Goal: Find specific page/section: Find specific page/section

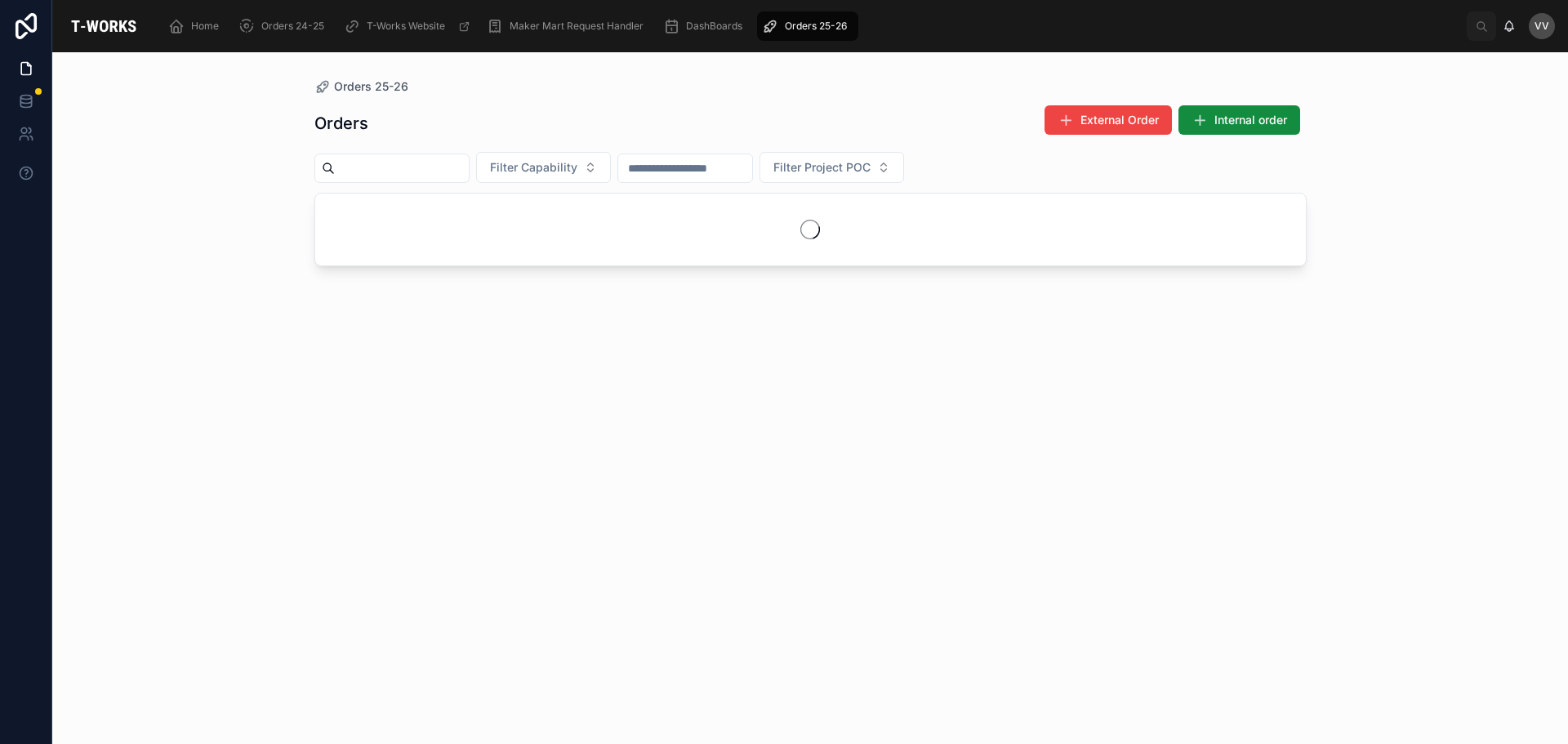
click at [374, 158] on input "text" at bounding box center [401, 168] width 134 height 23
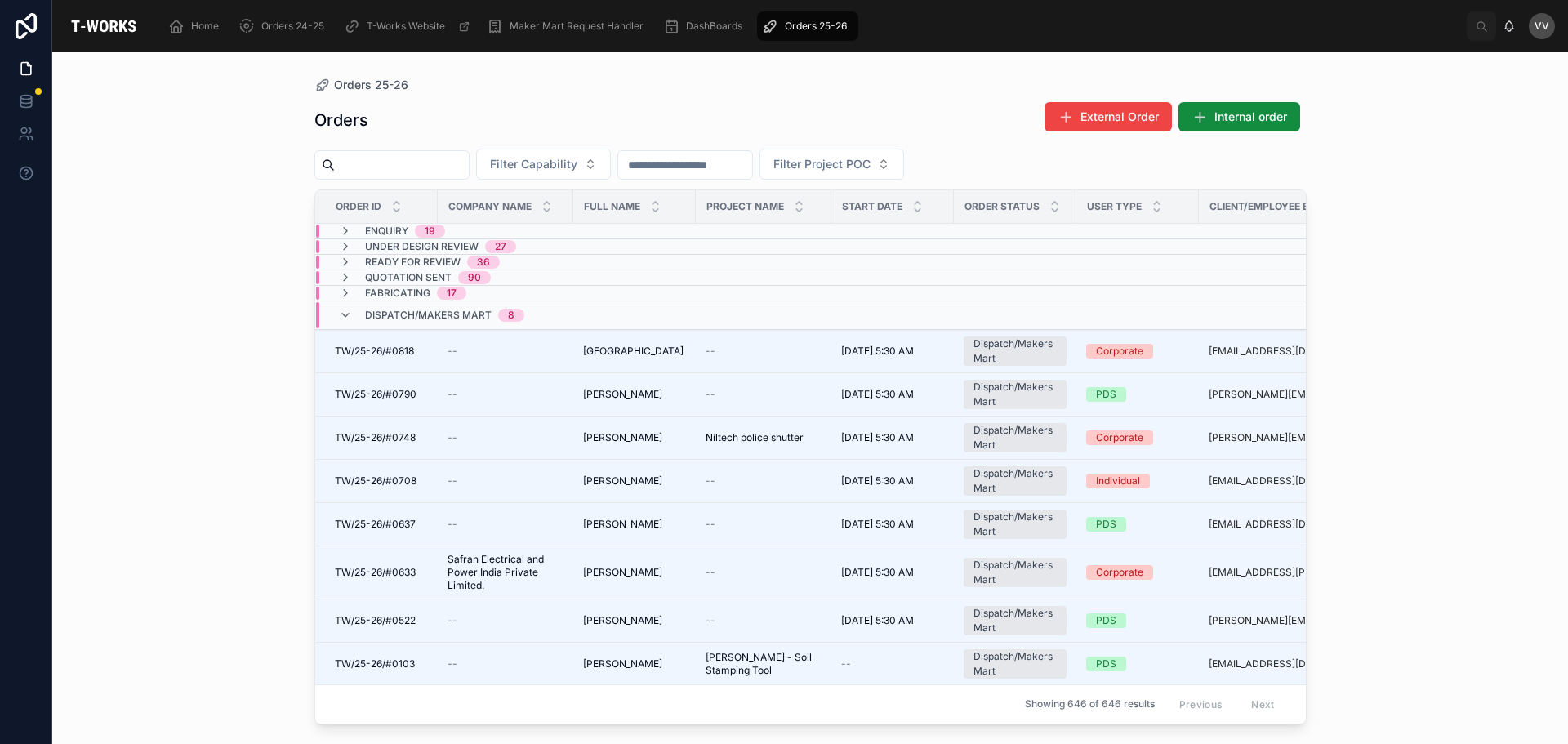
click at [383, 166] on input "text" at bounding box center [401, 165] width 134 height 23
type input "***"
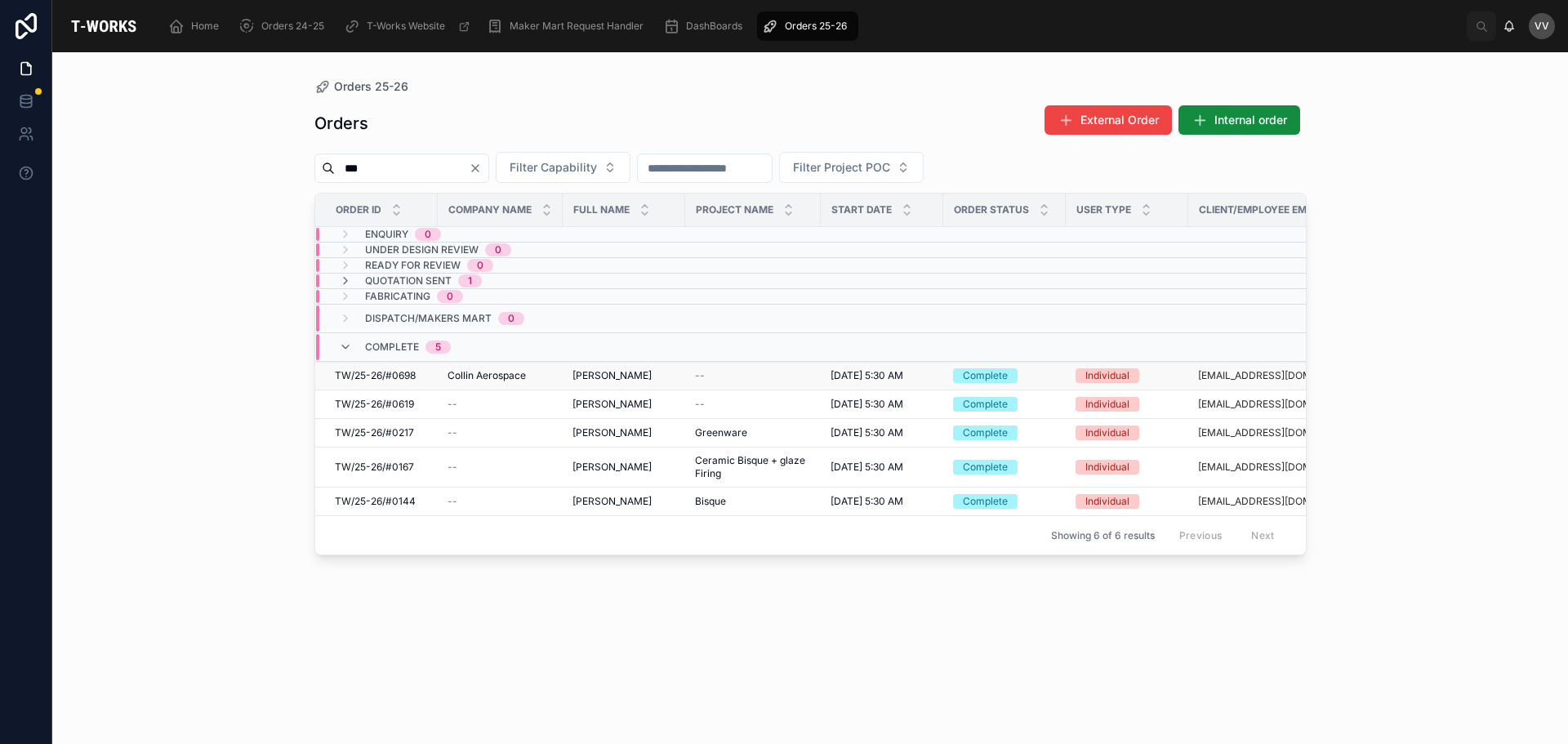
click at [401, 379] on span "TW/25-26/#0698" at bounding box center [374, 375] width 81 height 13
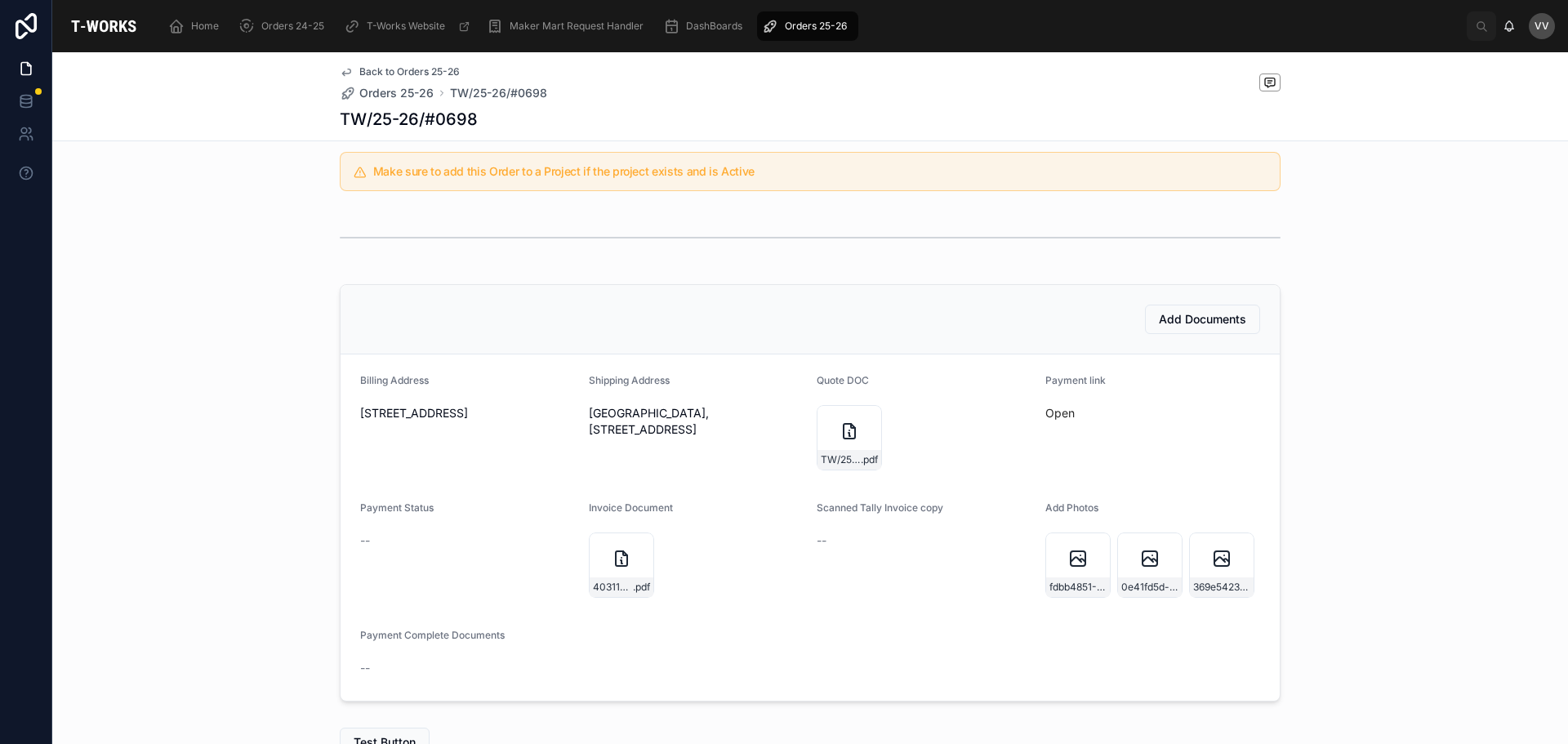
scroll to position [447, 0]
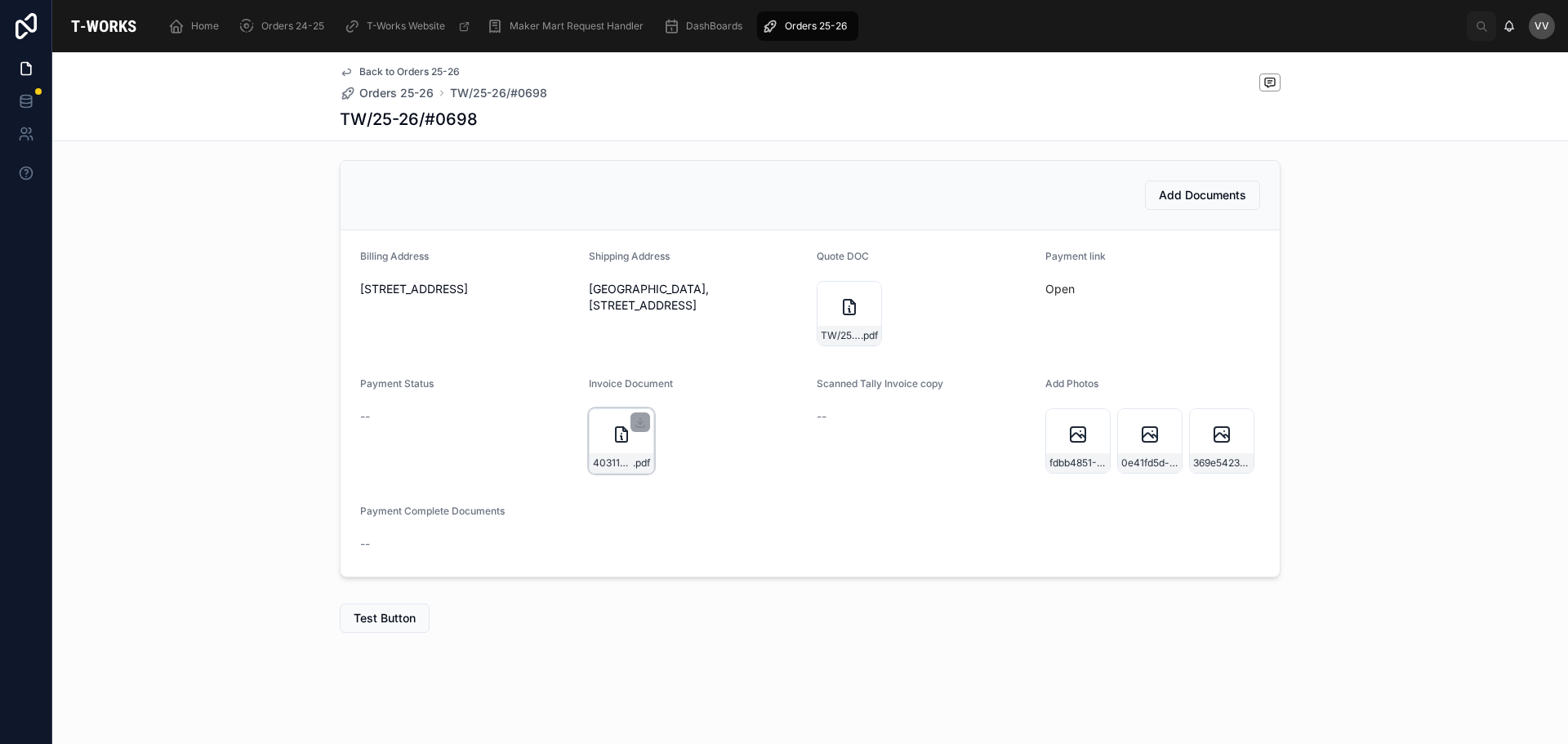
click at [625, 448] on div "40311458-b529-4c13-b48b-1eb3844a2501-Arvind-Gad--(0698)-Tax-Invoice-Copy2108202…" at bounding box center [621, 440] width 65 height 65
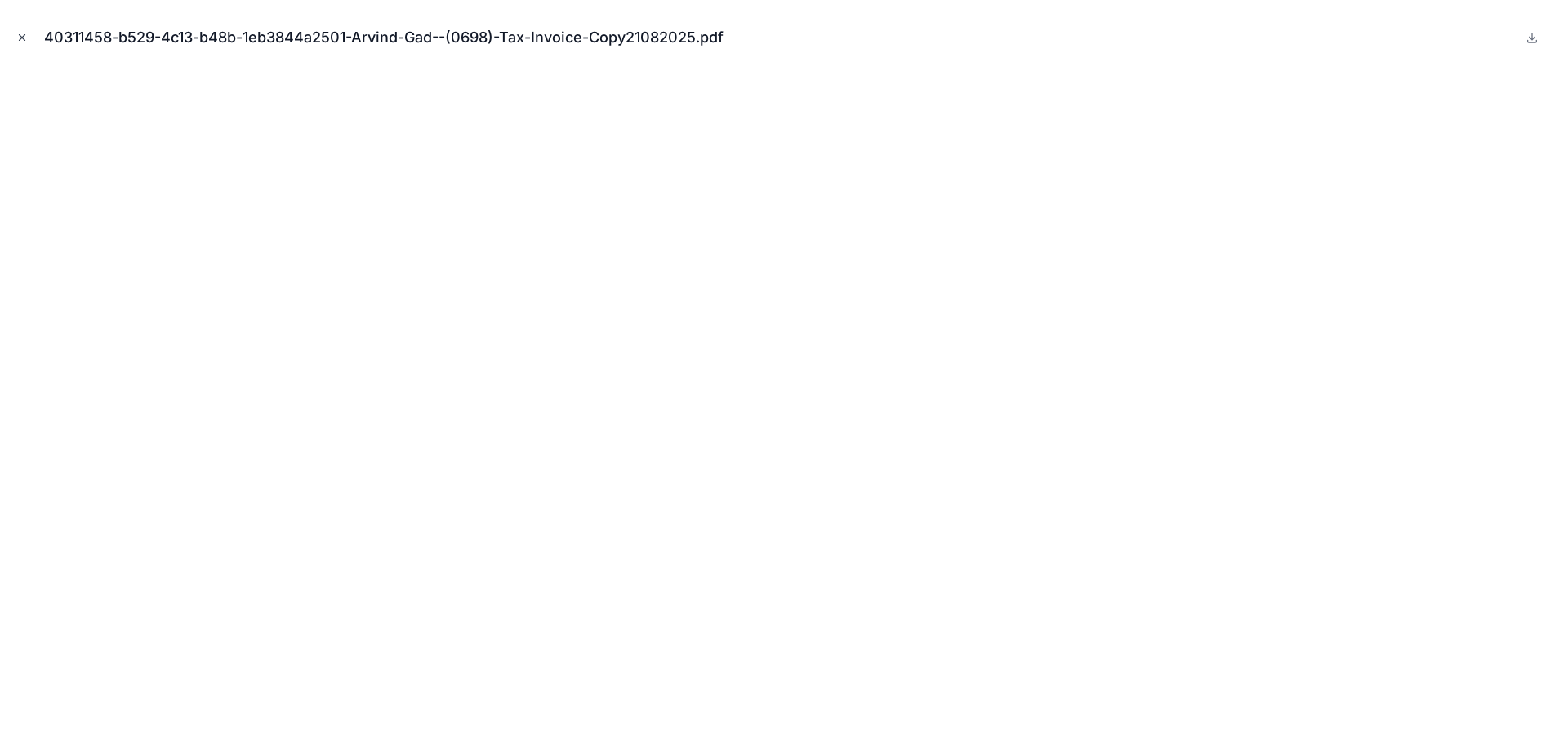
click at [25, 35] on icon "Close modal" at bounding box center [22, 37] width 5 height 5
